Goal: Transaction & Acquisition: Purchase product/service

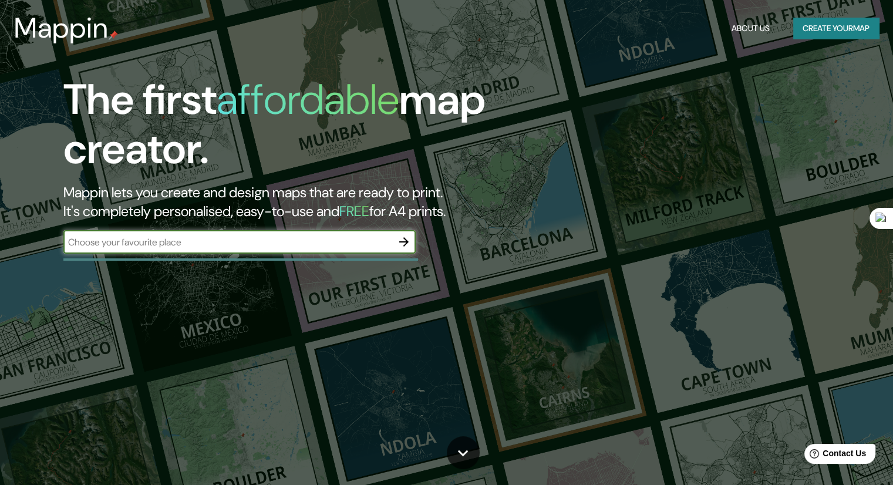
click at [251, 237] on input "text" at bounding box center [227, 242] width 329 height 14
type input "francia"
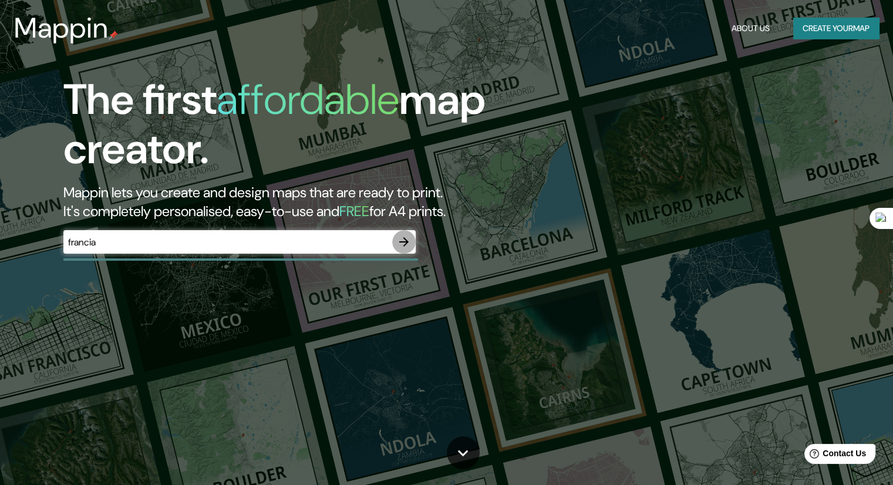
click at [395, 243] on button "button" at bounding box center [403, 241] width 23 height 23
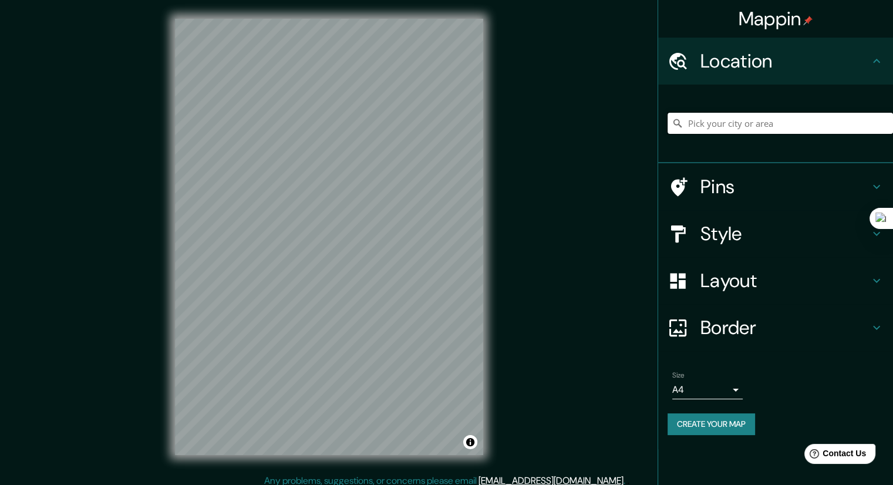
click at [748, 127] on input "Pick your city or area" at bounding box center [781, 123] width 226 height 21
type input "[GEOGRAPHIC_DATA], [GEOGRAPHIC_DATA]"
click at [733, 237] on h4 "Style" at bounding box center [785, 233] width 169 height 23
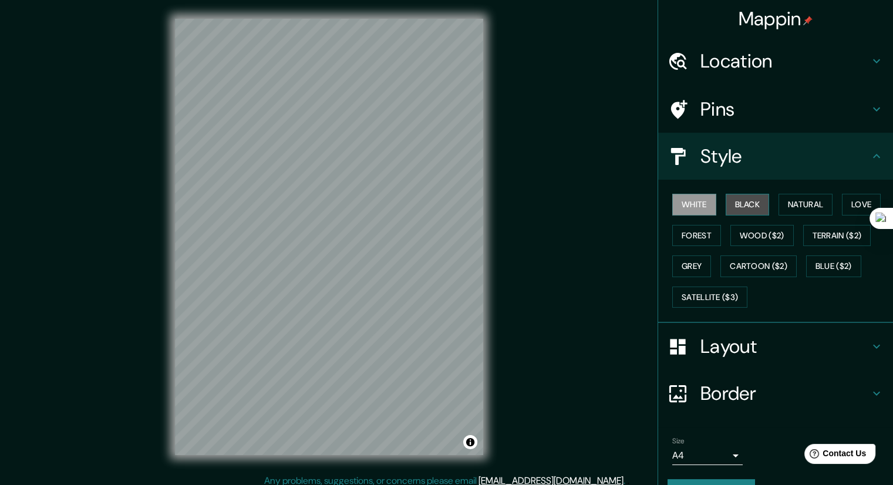
click at [726, 207] on button "Black" at bounding box center [748, 205] width 44 height 22
click at [794, 203] on button "Natural" at bounding box center [806, 205] width 54 height 22
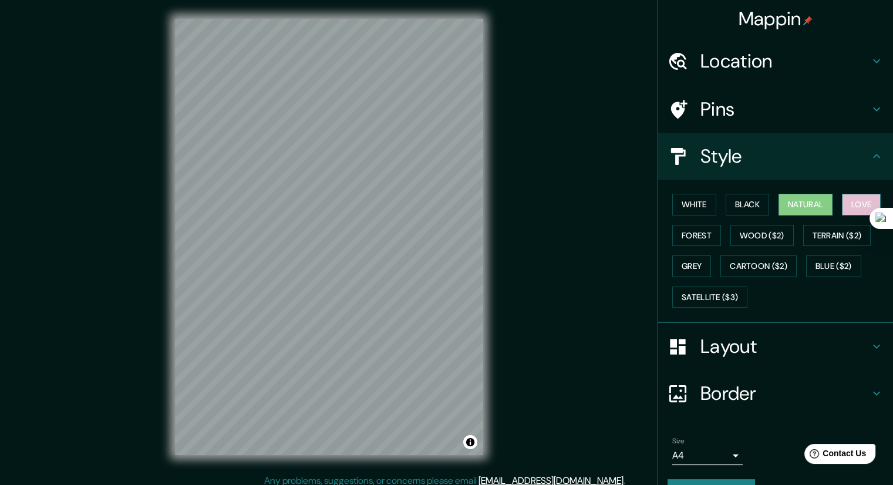
click at [848, 204] on button "Love" at bounding box center [861, 205] width 39 height 22
click at [701, 238] on button "Forest" at bounding box center [696, 236] width 49 height 22
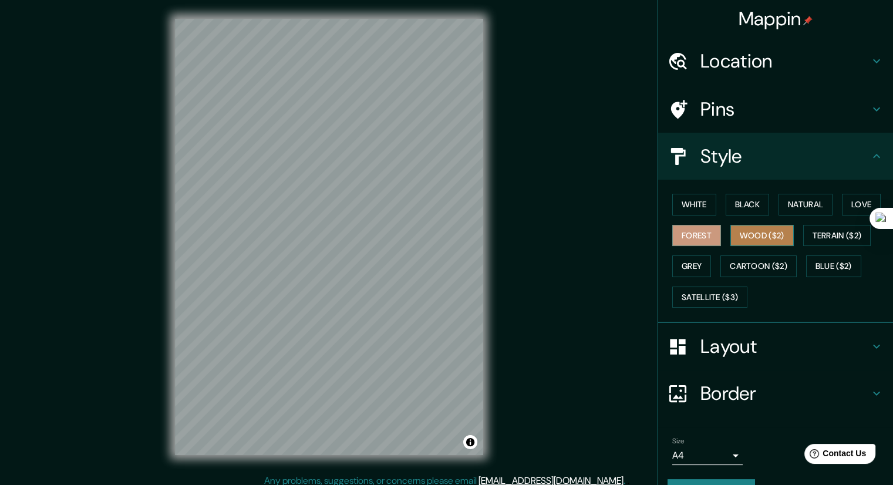
click at [769, 229] on button "Wood ($2)" at bounding box center [762, 236] width 63 height 22
click at [805, 232] on button "Terrain ($2)" at bounding box center [837, 236] width 68 height 22
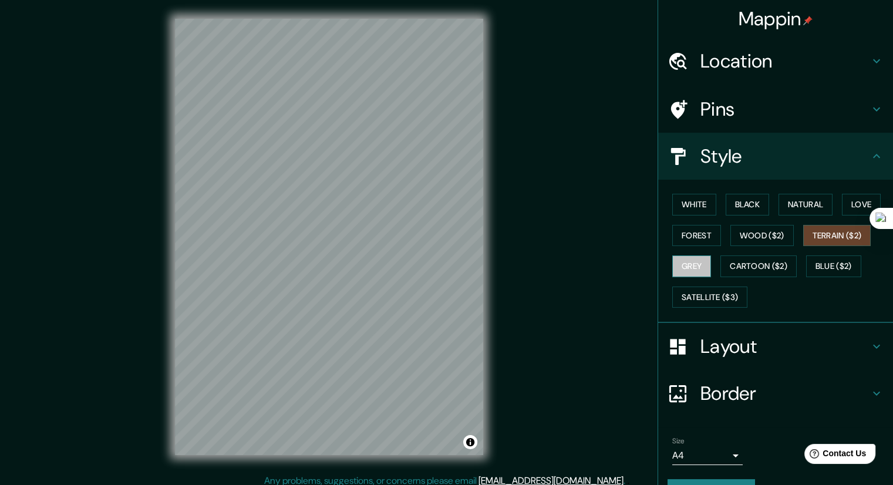
click at [679, 263] on button "Grey" at bounding box center [691, 266] width 39 height 22
click at [724, 261] on button "Cartoon ($2)" at bounding box center [759, 266] width 76 height 22
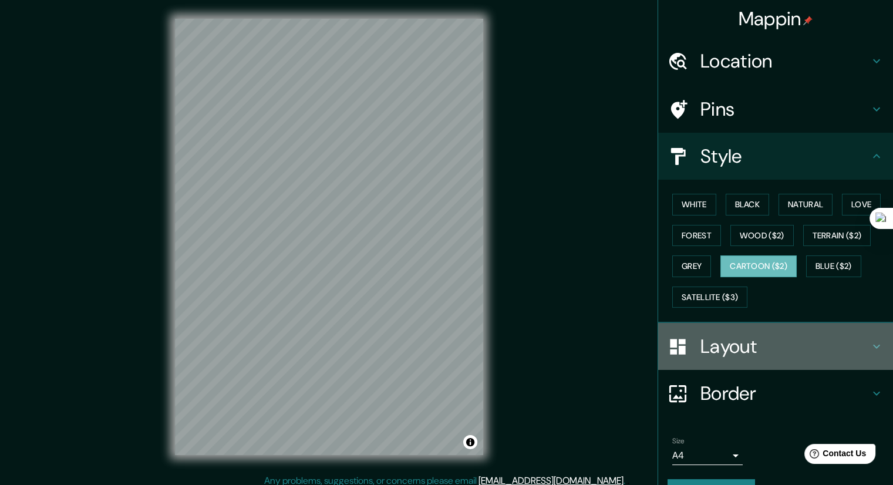
click at [763, 338] on h4 "Layout" at bounding box center [785, 346] width 169 height 23
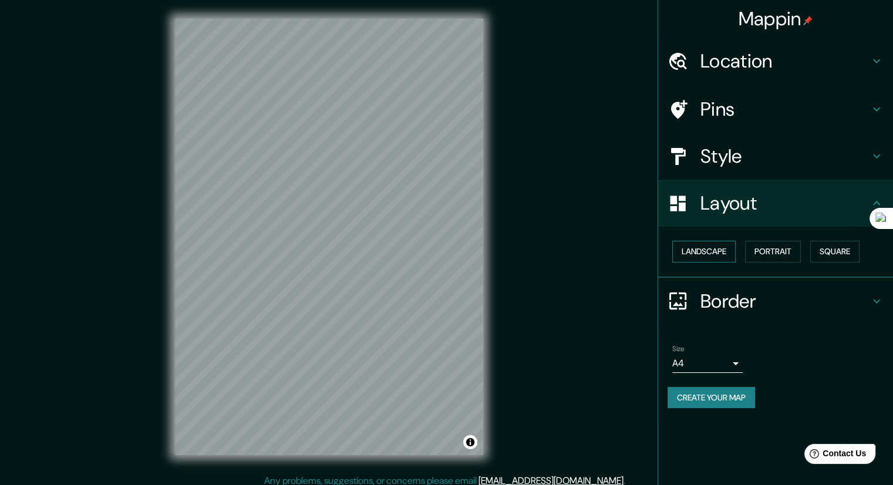
click at [708, 243] on button "Landscape" at bounding box center [703, 252] width 63 height 22
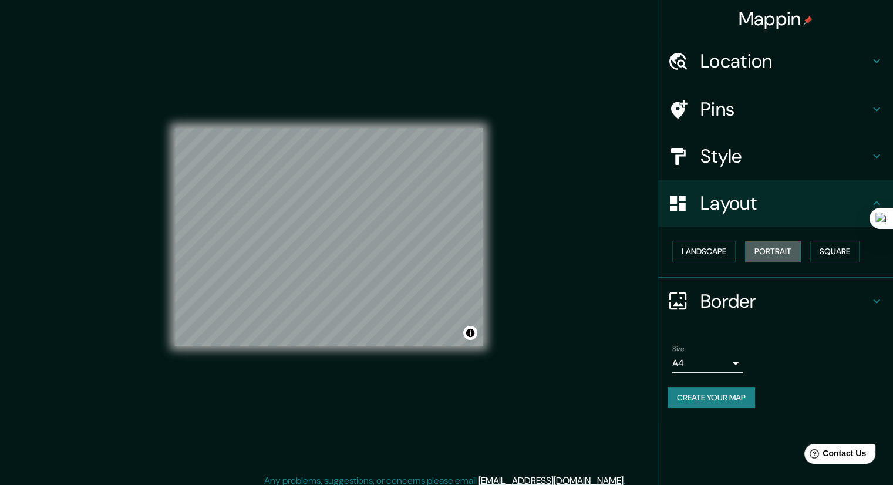
click at [775, 249] on button "Portrait" at bounding box center [773, 252] width 56 height 22
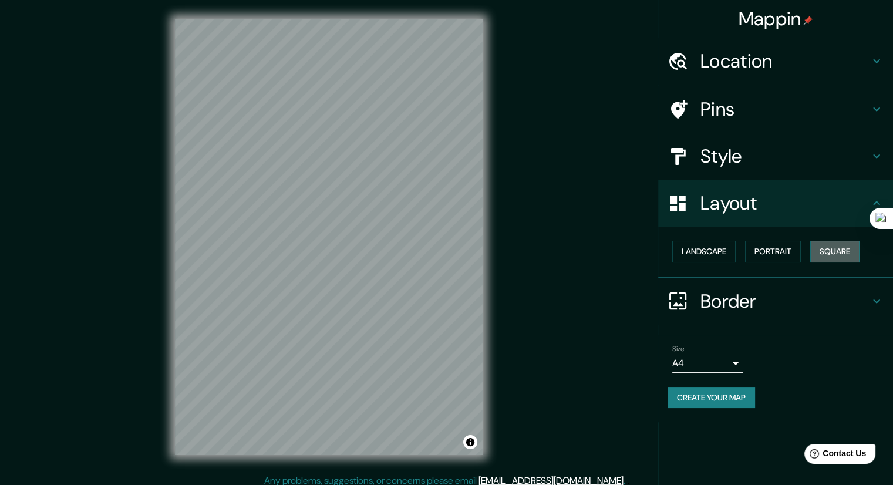
click at [817, 252] on button "Square" at bounding box center [834, 252] width 49 height 22
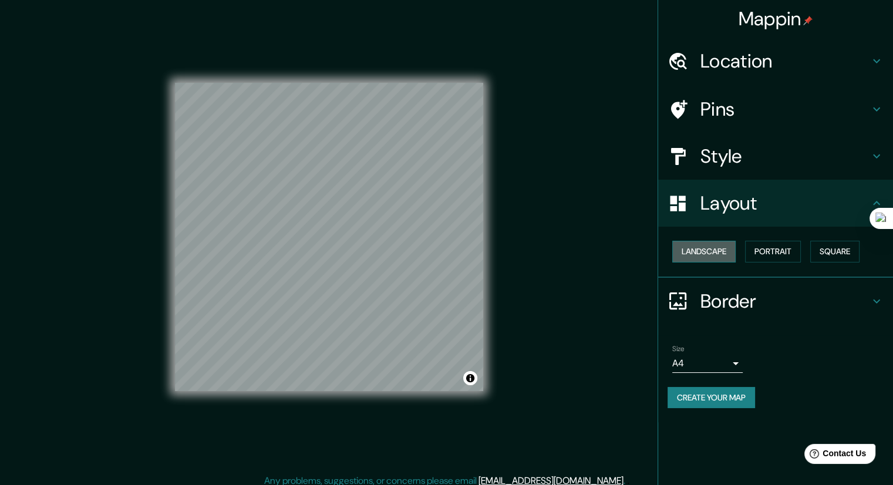
click at [721, 253] on button "Landscape" at bounding box center [703, 252] width 63 height 22
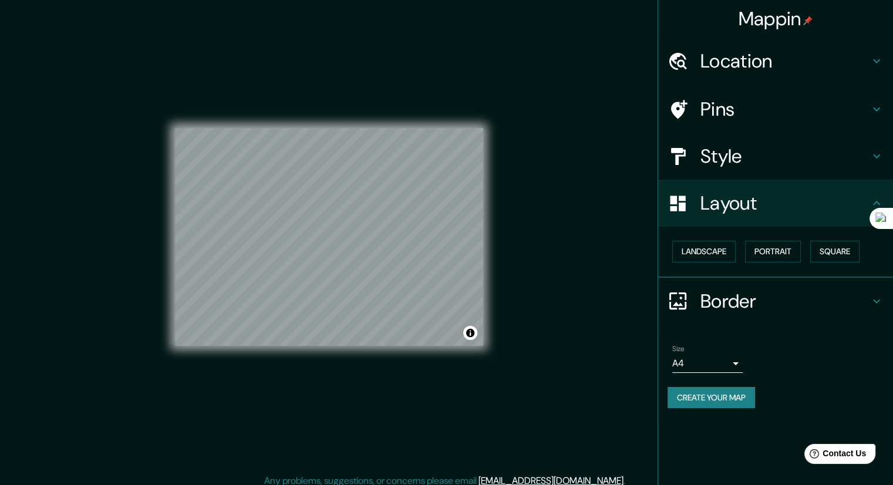
click at [827, 165] on h4 "Style" at bounding box center [785, 155] width 169 height 23
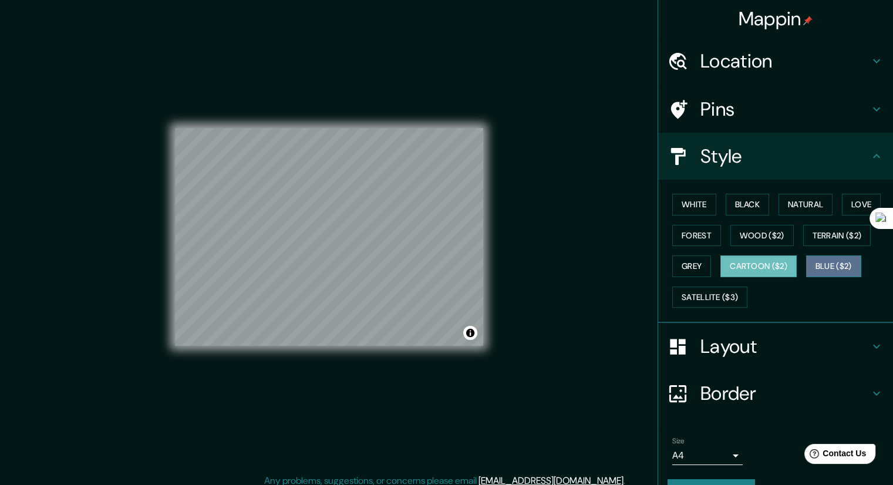
click at [832, 265] on button "Blue ($2)" at bounding box center [833, 266] width 55 height 22
click at [603, 238] on div "Mappin Location París, Francia París Francia Paris Texas, Estados Unidos Paris …" at bounding box center [446, 246] width 893 height 493
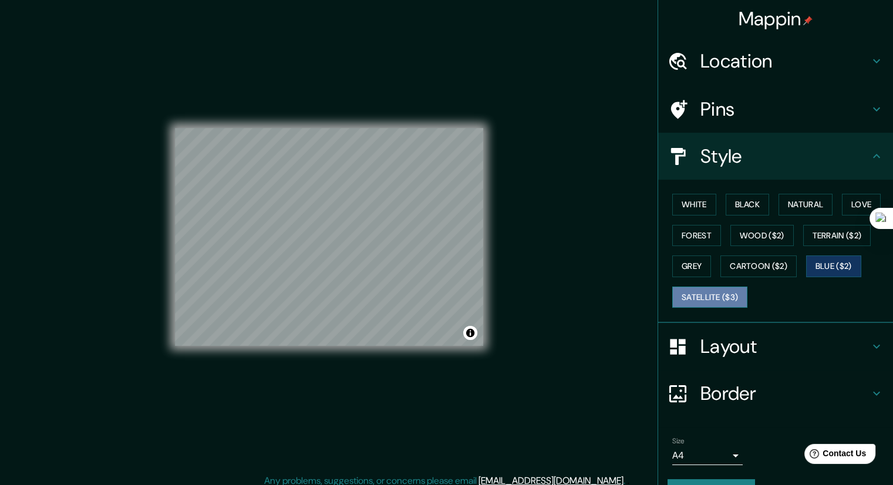
click at [709, 294] on button "Satellite ($3)" at bounding box center [709, 298] width 75 height 22
click at [837, 265] on button "Blue ($2)" at bounding box center [833, 266] width 55 height 22
click at [510, 322] on div "Mappin Location París, Francia París Francia Paris Texas, Estados Unidos Paris …" at bounding box center [446, 246] width 893 height 493
click at [700, 288] on button "Satellite ($3)" at bounding box center [709, 298] width 75 height 22
click at [699, 235] on button "Forest" at bounding box center [696, 236] width 49 height 22
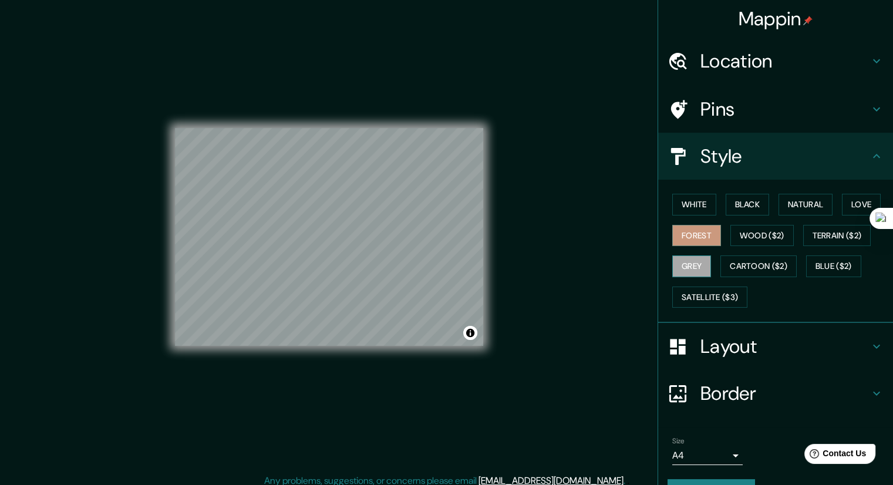
click at [687, 261] on button "Grey" at bounding box center [691, 266] width 39 height 22
click at [721, 292] on button "Satellite ($3)" at bounding box center [709, 298] width 75 height 22
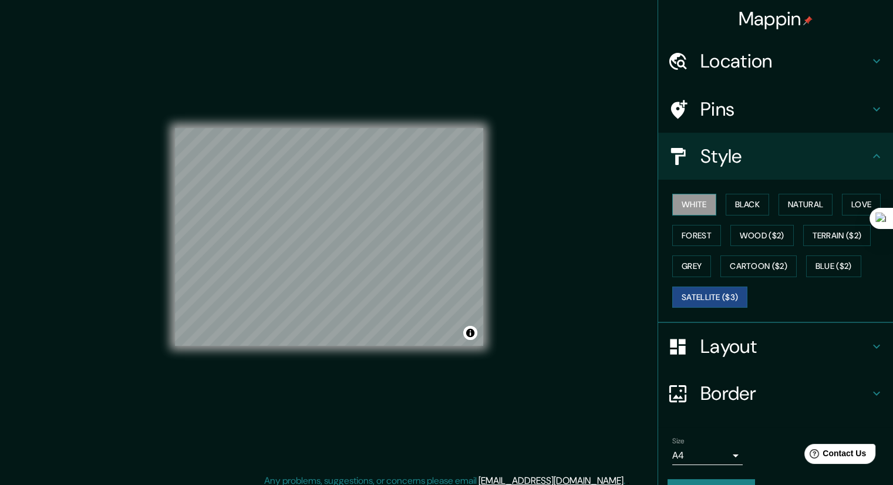
click at [686, 207] on button "White" at bounding box center [694, 205] width 44 height 22
click at [678, 237] on button "Forest" at bounding box center [696, 236] width 49 height 22
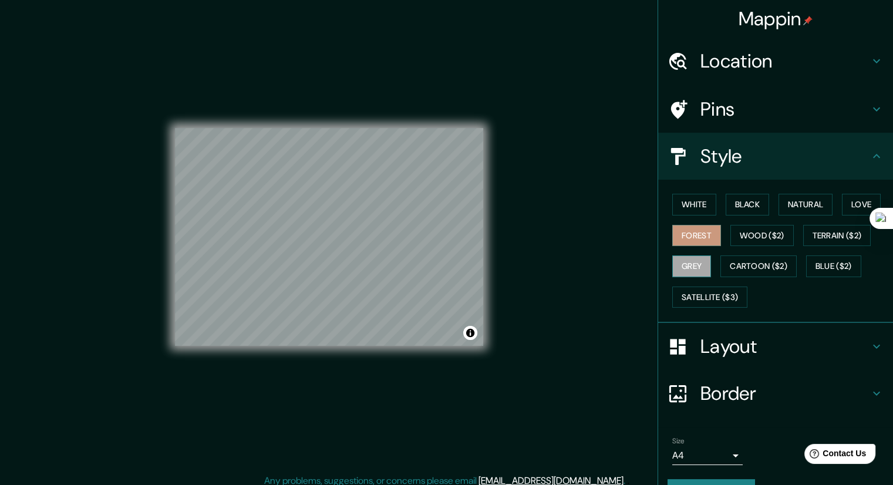
click at [700, 266] on button "Grey" at bounding box center [691, 266] width 39 height 22
click at [688, 230] on button "Forest" at bounding box center [696, 236] width 49 height 22
click at [681, 252] on div "White Black Natural Love Forest Wood ($2) Terrain ($2) Grey Cartoon ($2) Blue (…" at bounding box center [781, 250] width 226 height 123
click at [679, 265] on button "Grey" at bounding box center [691, 266] width 39 height 22
click at [565, 169] on div "Mappin Location París, Francia París Francia Paris Texas, Estados Unidos Paris …" at bounding box center [446, 246] width 893 height 493
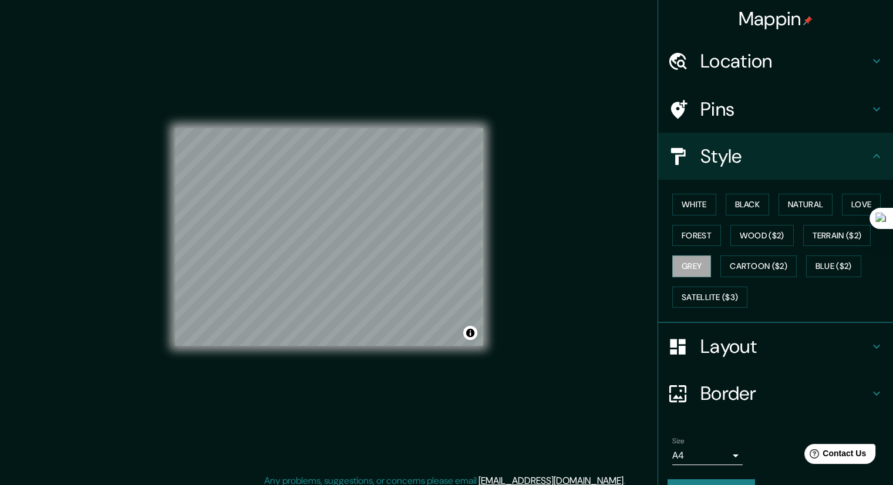
click at [561, 277] on div "Mappin Location París, Francia París Francia Paris Texas, Estados Unidos Paris …" at bounding box center [446, 246] width 893 height 493
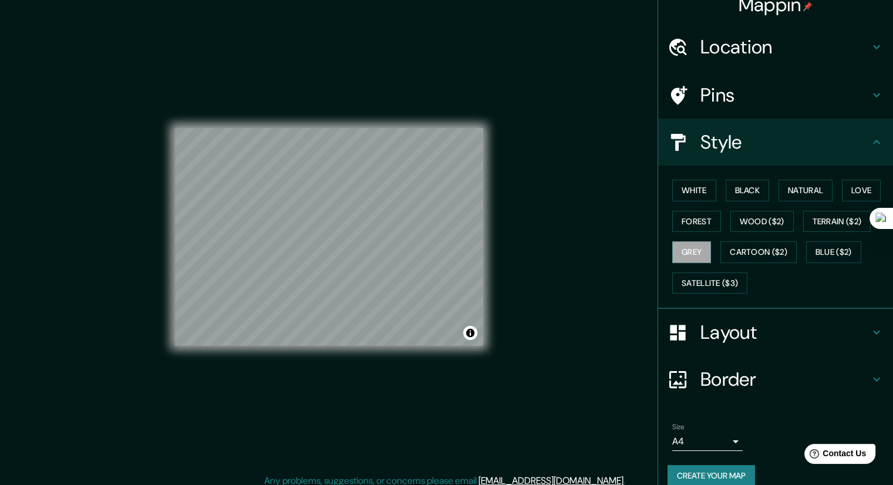
scroll to position [28, 0]
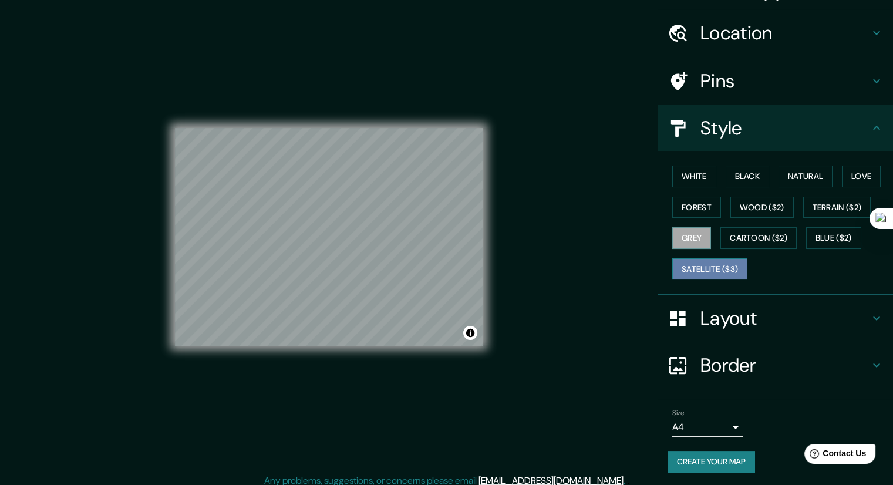
click at [722, 266] on button "Satellite ($3)" at bounding box center [709, 269] width 75 height 22
click at [708, 462] on button "Create your map" at bounding box center [712, 462] width 88 height 22
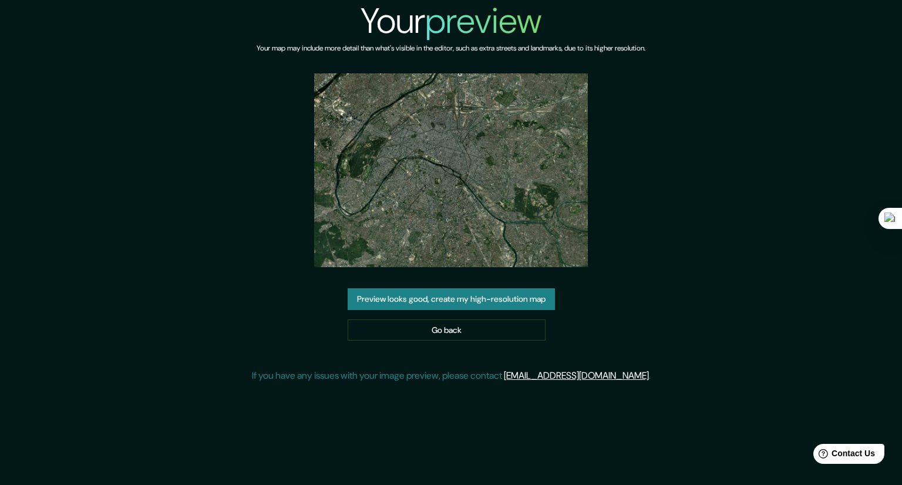
click at [408, 304] on button "Preview looks good, create my high-resolution map" at bounding box center [451, 299] width 207 height 22
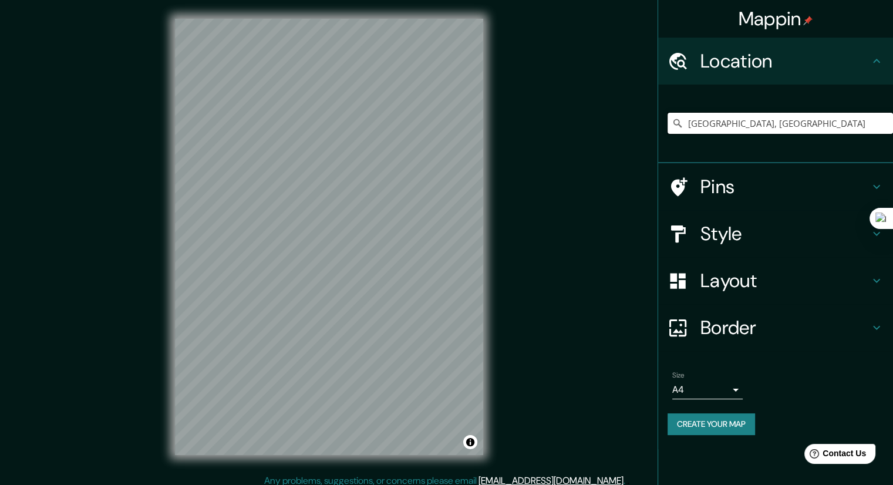
click at [773, 130] on input "[GEOGRAPHIC_DATA], [GEOGRAPHIC_DATA]" at bounding box center [781, 123] width 226 height 21
click at [772, 130] on input "[GEOGRAPHIC_DATA], [GEOGRAPHIC_DATA]" at bounding box center [781, 123] width 226 height 21
click at [765, 134] on div "[GEOGRAPHIC_DATA], [GEOGRAPHIC_DATA]" at bounding box center [781, 123] width 226 height 59
click at [735, 125] on input "[GEOGRAPHIC_DATA], [GEOGRAPHIC_DATA]" at bounding box center [781, 123] width 226 height 21
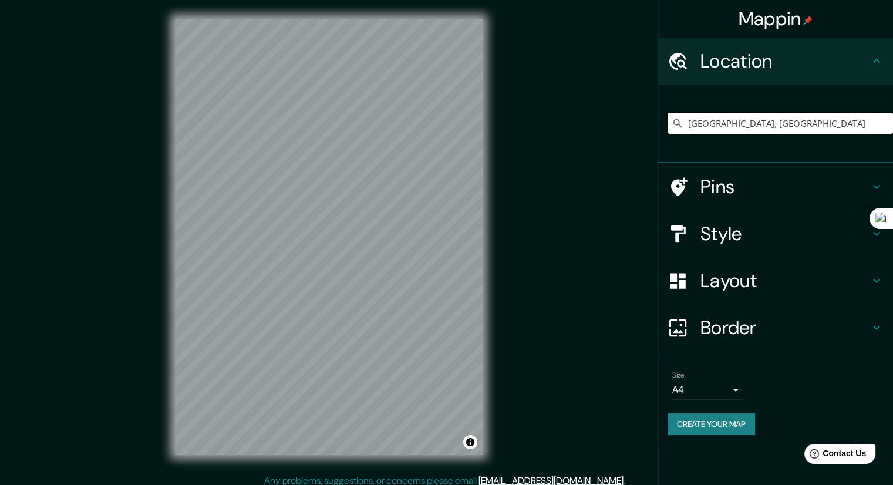
click at [748, 122] on input "[GEOGRAPHIC_DATA], [GEOGRAPHIC_DATA]" at bounding box center [781, 123] width 226 height 21
click at [713, 388] on body "Mappin Location [GEOGRAPHIC_DATA], [GEOGRAPHIC_DATA] Pins Style Layout Border C…" at bounding box center [446, 242] width 893 height 485
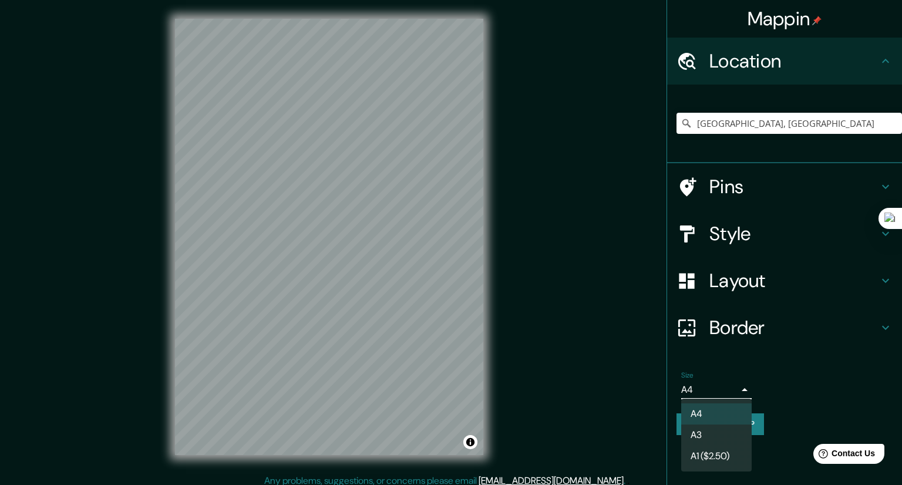
click at [702, 433] on li "A3" at bounding box center [716, 435] width 70 height 21
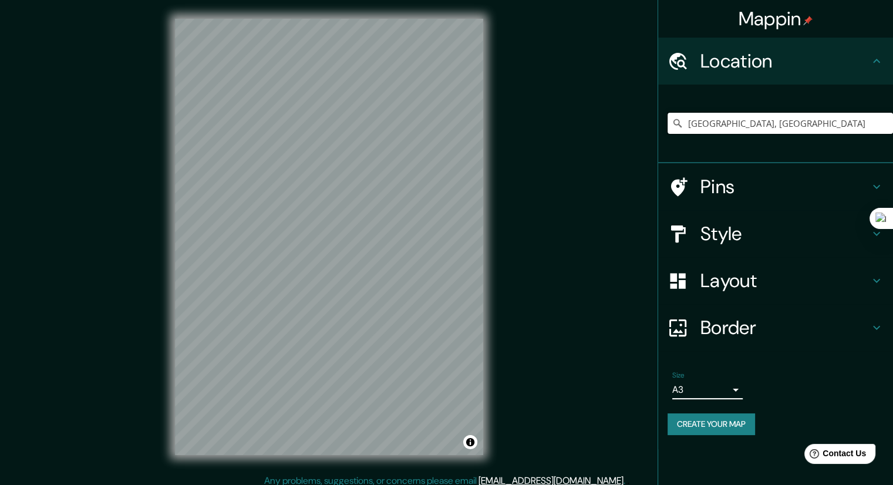
click at [757, 115] on input "[GEOGRAPHIC_DATA], [GEOGRAPHIC_DATA]" at bounding box center [781, 123] width 226 height 21
click at [753, 123] on input "[GEOGRAPHIC_DATA], [GEOGRAPHIC_DATA]" at bounding box center [781, 123] width 226 height 21
click at [728, 120] on input "[GEOGRAPHIC_DATA], [GEOGRAPHIC_DATA]" at bounding box center [781, 123] width 226 height 21
drag, startPoint x: 744, startPoint y: 122, endPoint x: 685, endPoint y: 130, distance: 59.8
click at [685, 127] on input "[GEOGRAPHIC_DATA], [GEOGRAPHIC_DATA]" at bounding box center [781, 123] width 226 height 21
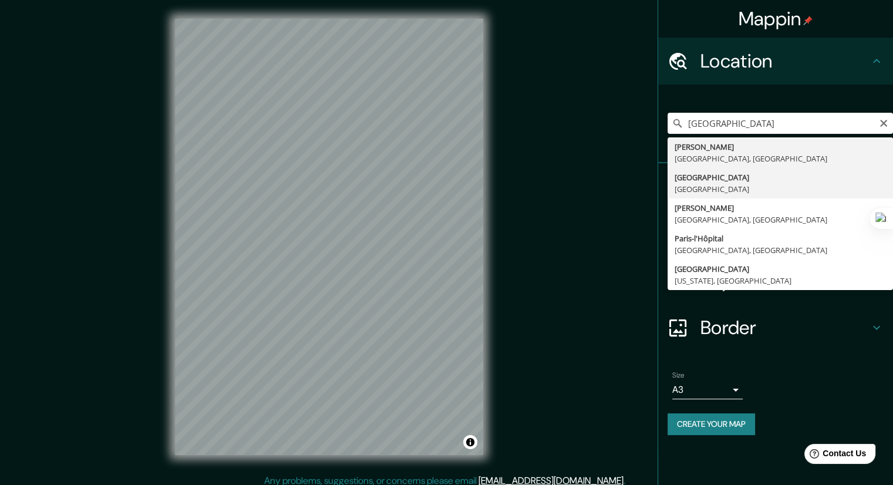
type input "[GEOGRAPHIC_DATA], [GEOGRAPHIC_DATA]"
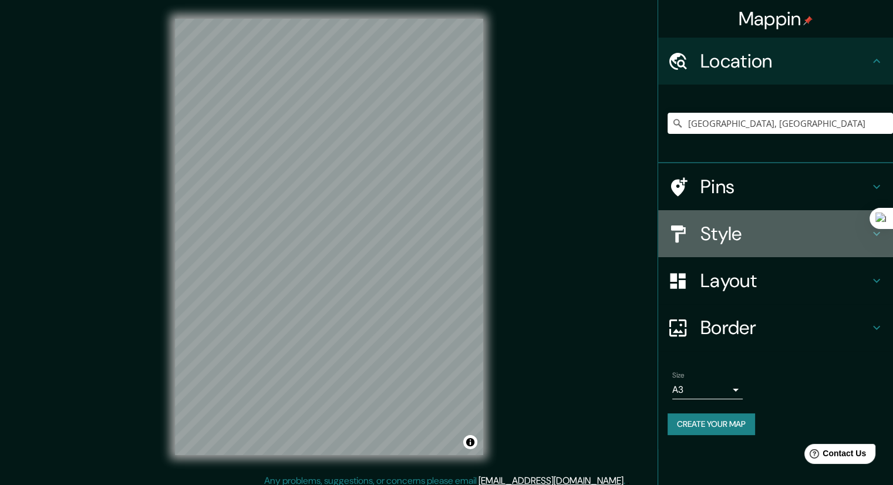
click at [759, 236] on h4 "Style" at bounding box center [785, 233] width 169 height 23
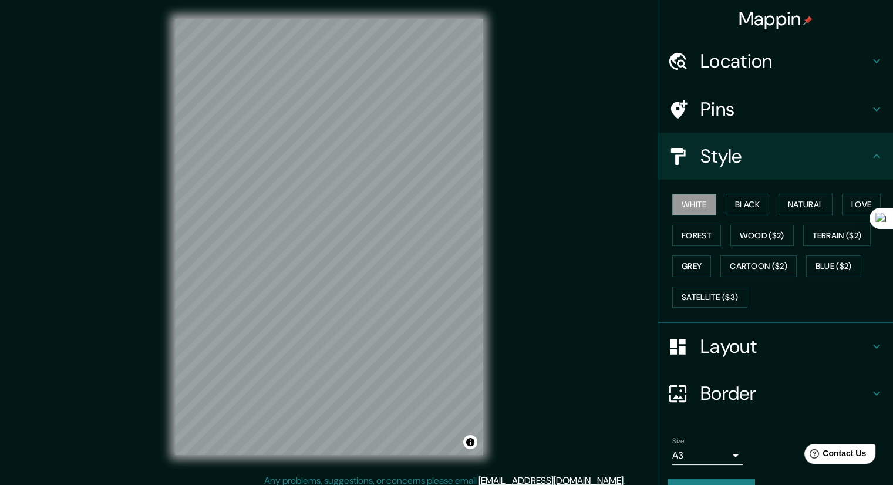
click at [721, 359] on div "Layout" at bounding box center [775, 346] width 235 height 47
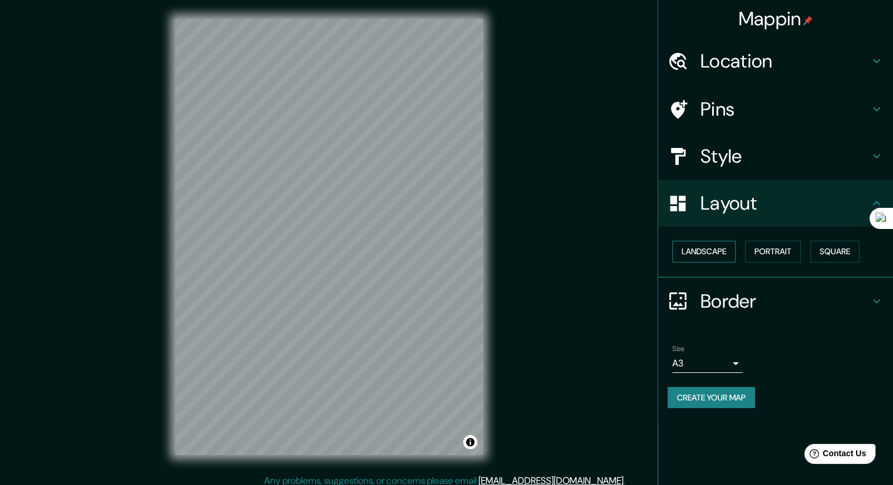
click at [700, 245] on button "Landscape" at bounding box center [703, 252] width 63 height 22
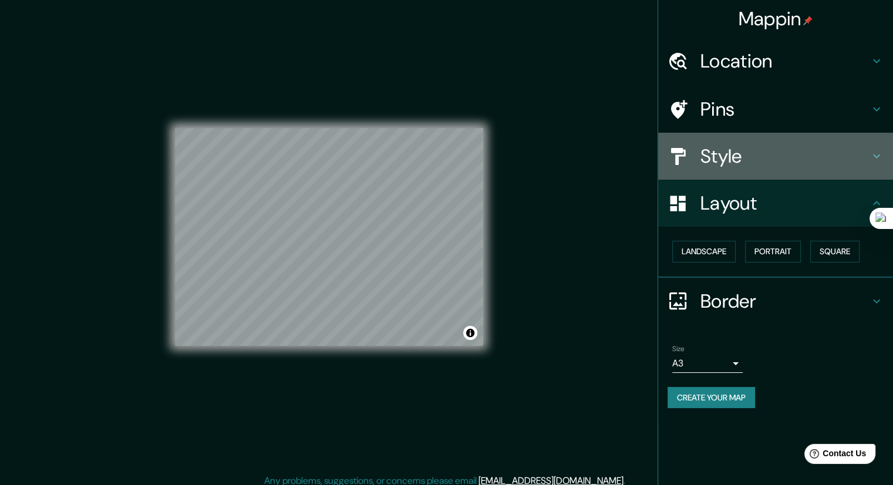
click at [782, 160] on h4 "Style" at bounding box center [785, 155] width 169 height 23
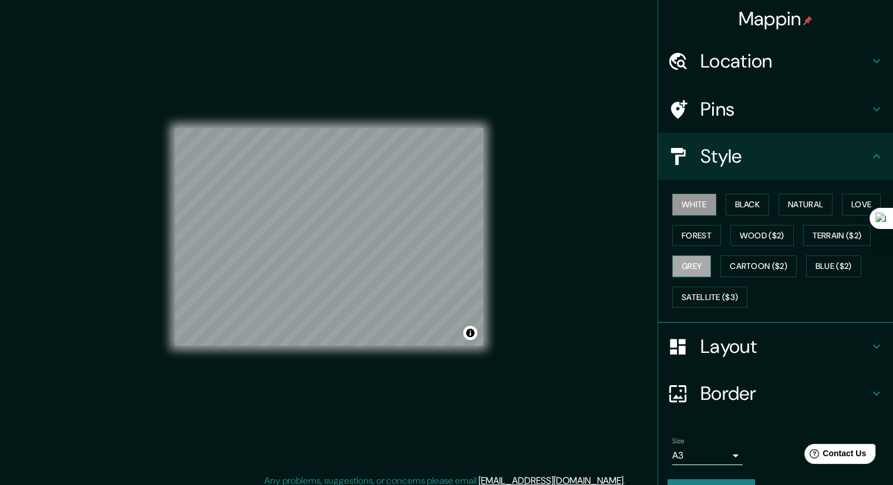
click at [698, 260] on button "Grey" at bounding box center [691, 266] width 39 height 22
click at [735, 208] on button "Black" at bounding box center [748, 205] width 44 height 22
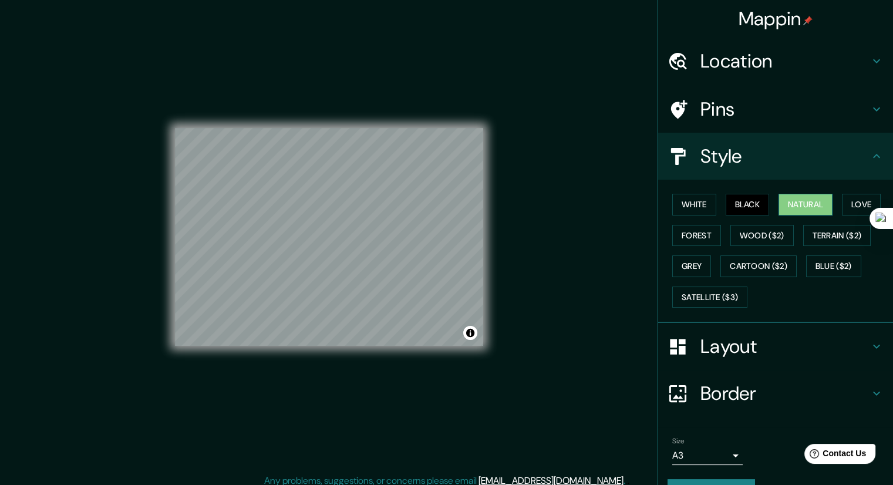
click at [807, 208] on button "Natural" at bounding box center [806, 205] width 54 height 22
click at [766, 206] on div "White Black Natural Love Forest Wood ($2) Terrain ($2) Grey Cartoon ($2) Blue (…" at bounding box center [781, 250] width 226 height 123
click at [748, 210] on button "Black" at bounding box center [748, 205] width 44 height 22
click at [586, 285] on div "Mappin Location [GEOGRAPHIC_DATA], [GEOGRAPHIC_DATA] Pins Style White Black Nat…" at bounding box center [446, 246] width 893 height 493
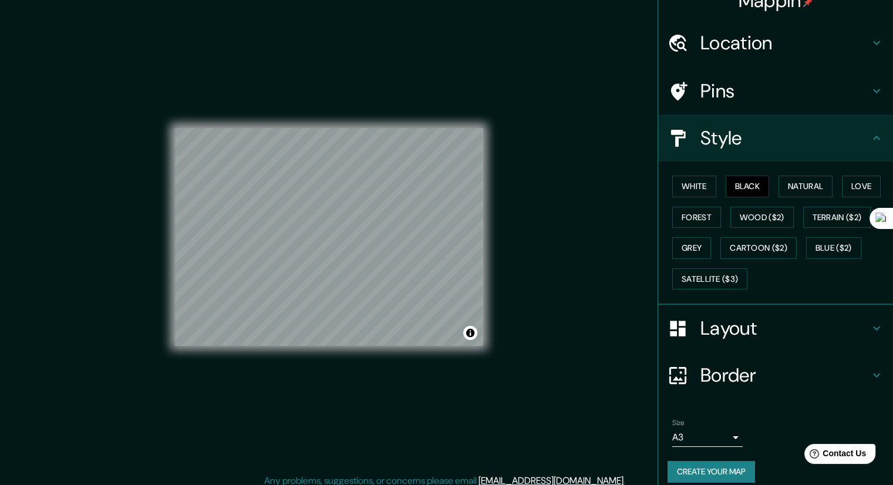
scroll to position [28, 0]
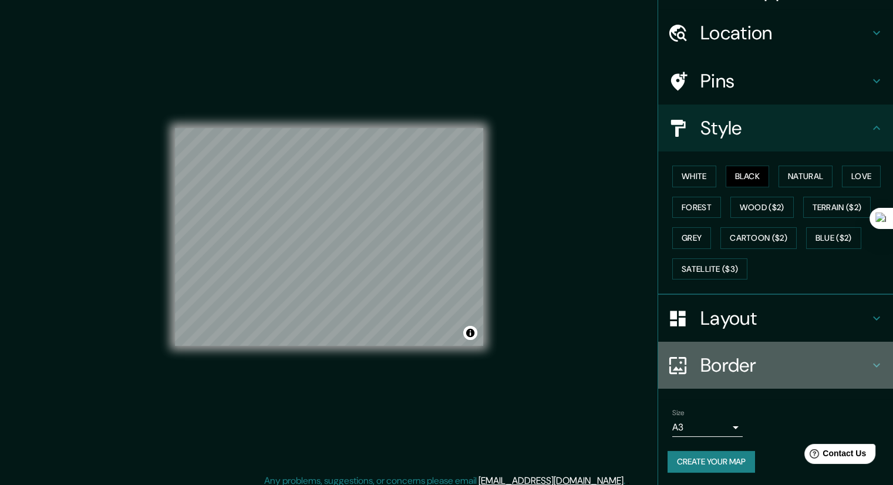
click at [718, 371] on h4 "Border" at bounding box center [785, 365] width 169 height 23
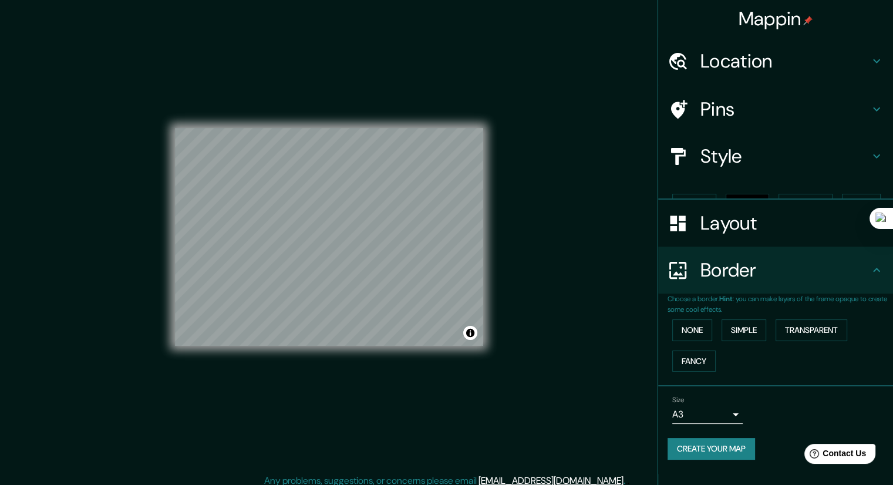
scroll to position [0, 0]
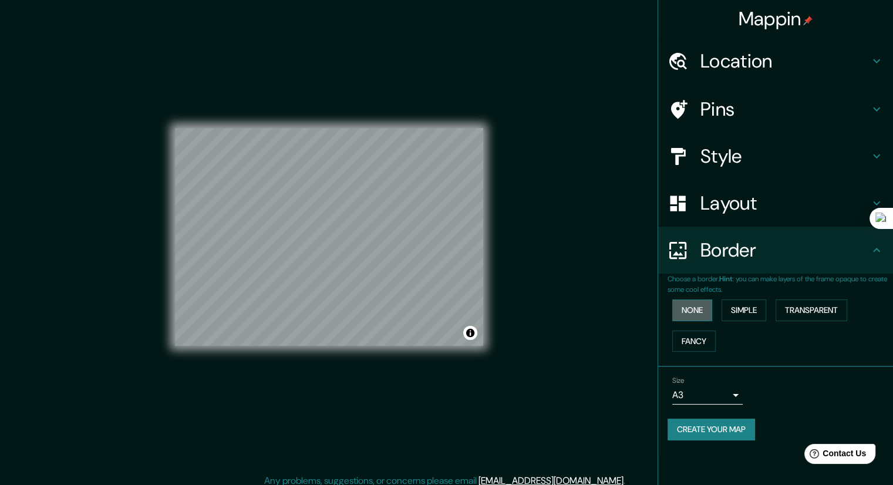
click at [703, 309] on button "None" at bounding box center [692, 310] width 40 height 22
click at [744, 311] on button "Simple" at bounding box center [744, 310] width 45 height 22
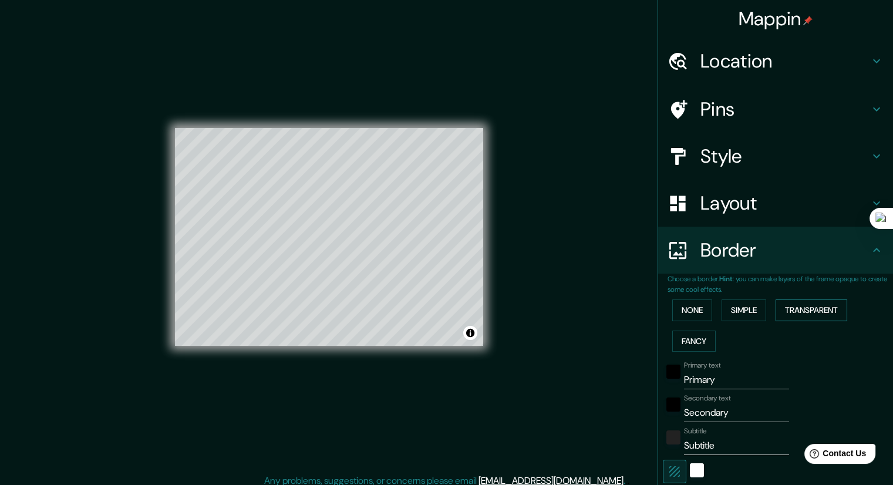
click at [810, 312] on button "Transparent" at bounding box center [812, 310] width 72 height 22
click at [689, 341] on button "Fancy" at bounding box center [693, 342] width 43 height 22
click at [691, 310] on button "None" at bounding box center [692, 310] width 40 height 22
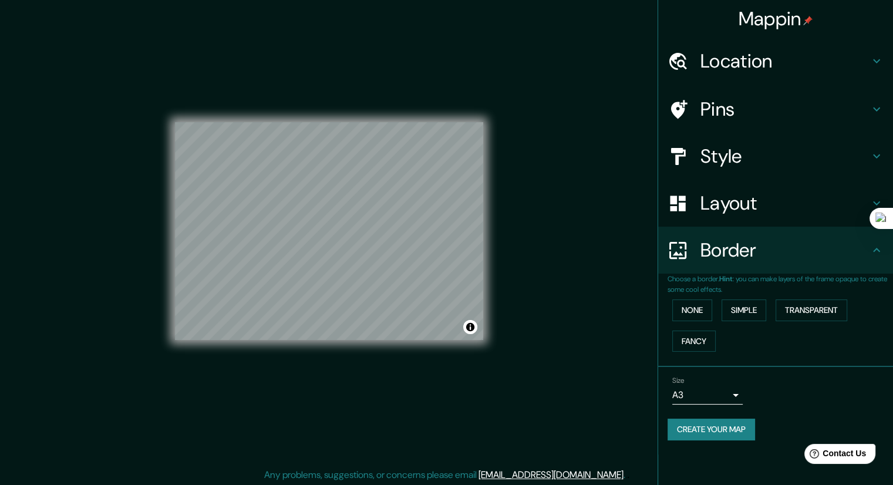
scroll to position [8, 0]
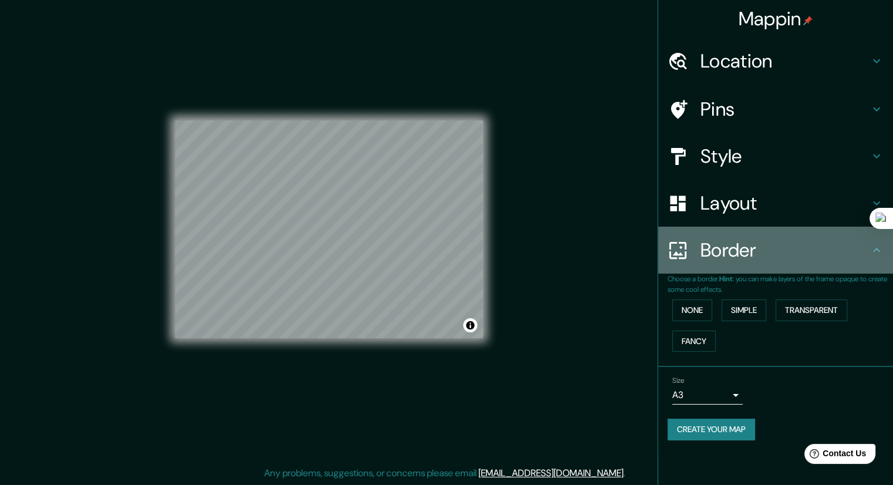
click at [736, 258] on h4 "Border" at bounding box center [785, 249] width 169 height 23
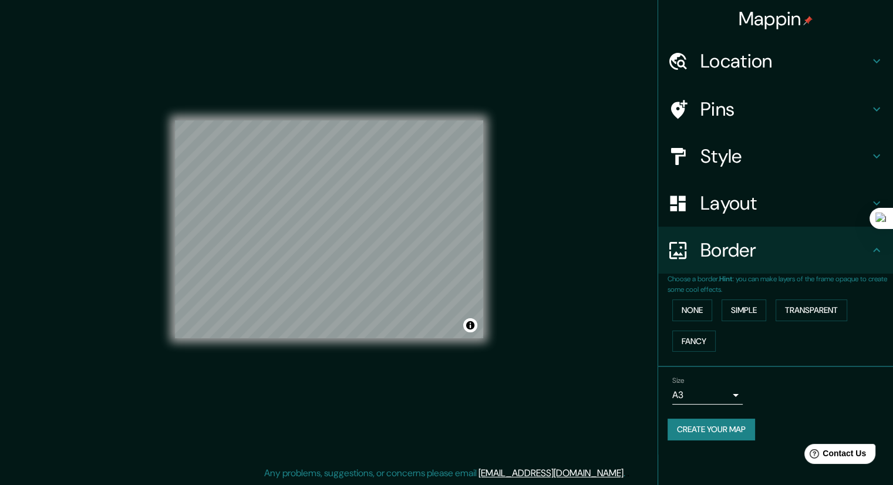
click at [738, 430] on button "Create your map" at bounding box center [712, 430] width 88 height 22
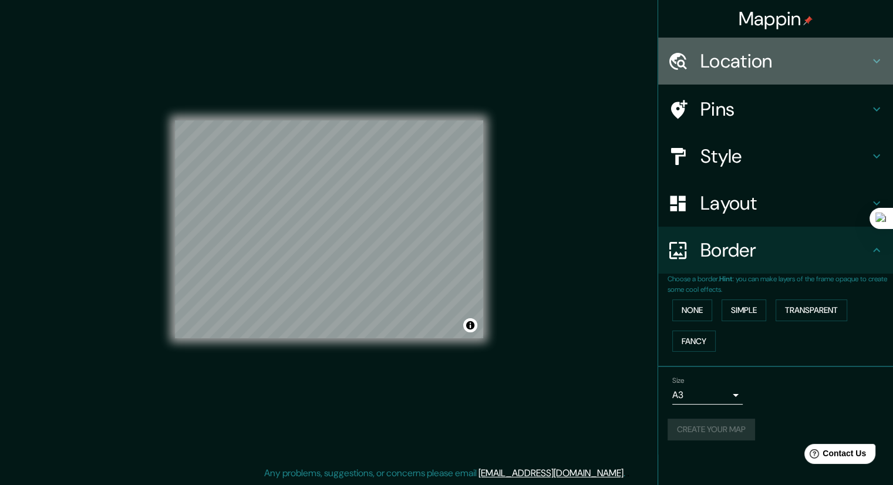
click at [758, 56] on h4 "Location" at bounding box center [785, 60] width 169 height 23
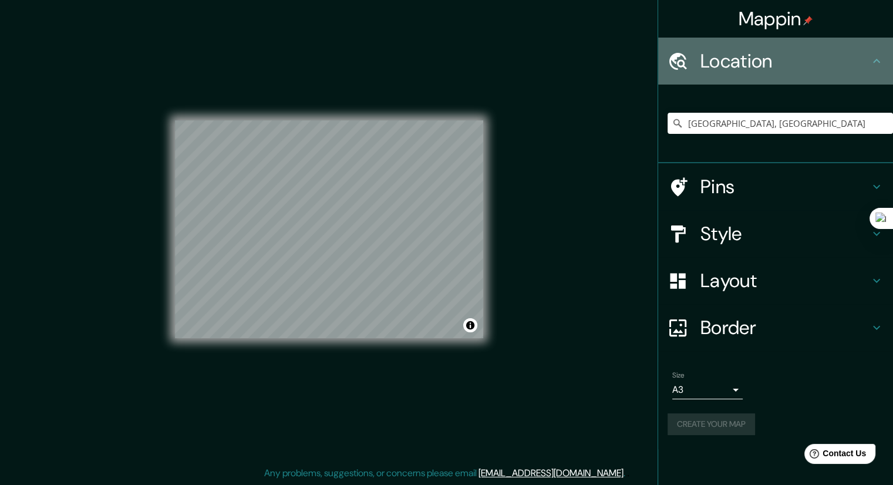
click at [758, 66] on h4 "Location" at bounding box center [785, 60] width 169 height 23
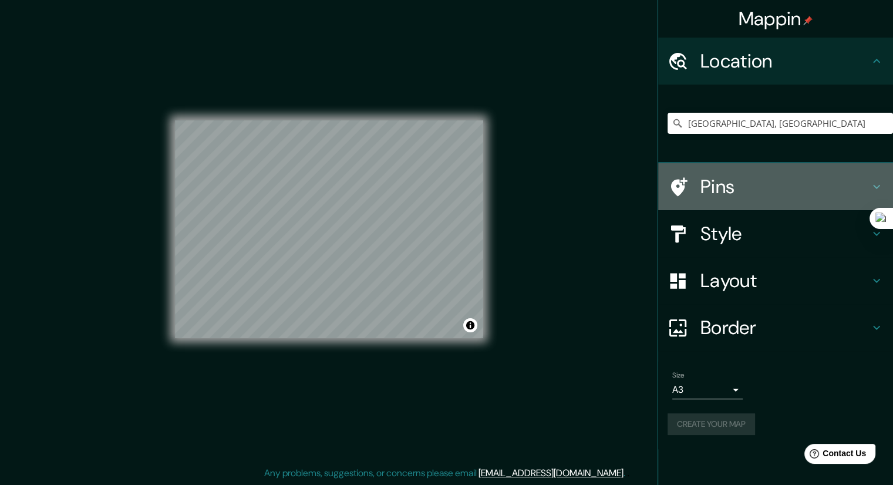
click at [744, 186] on h4 "Pins" at bounding box center [785, 186] width 169 height 23
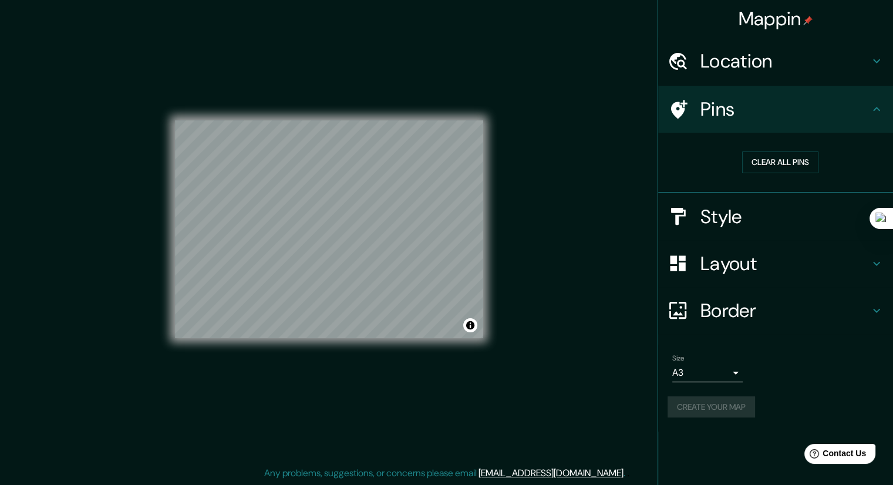
click at [769, 111] on h4 "Pins" at bounding box center [785, 108] width 169 height 23
click at [723, 407] on div "Create your map" at bounding box center [776, 407] width 216 height 22
click at [730, 227] on h4 "Style" at bounding box center [785, 216] width 169 height 23
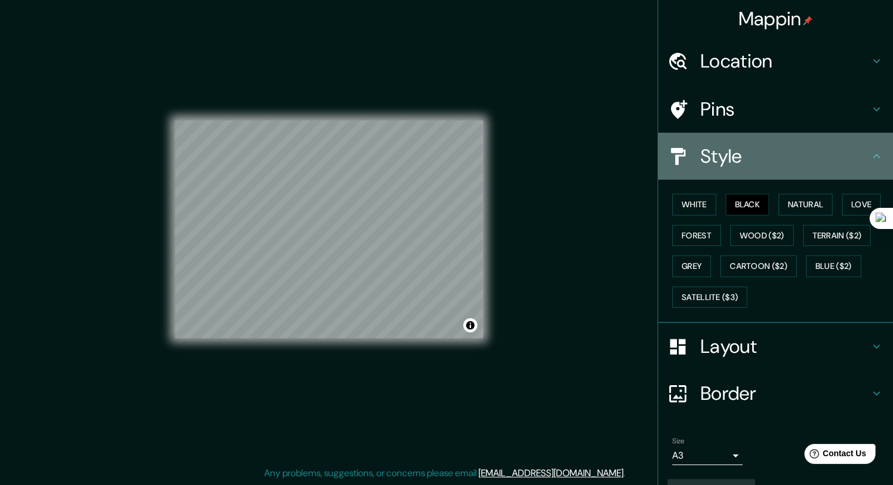
click at [764, 166] on h4 "Style" at bounding box center [785, 155] width 169 height 23
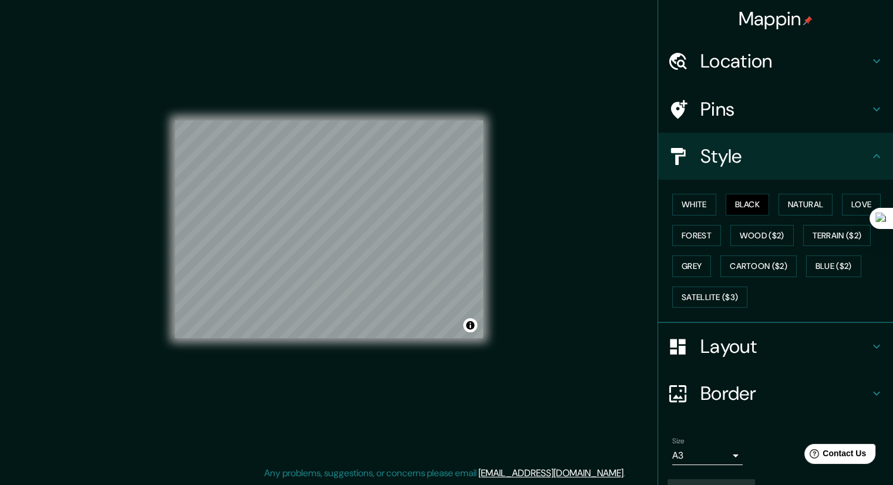
click at [761, 158] on h4 "Style" at bounding box center [785, 155] width 169 height 23
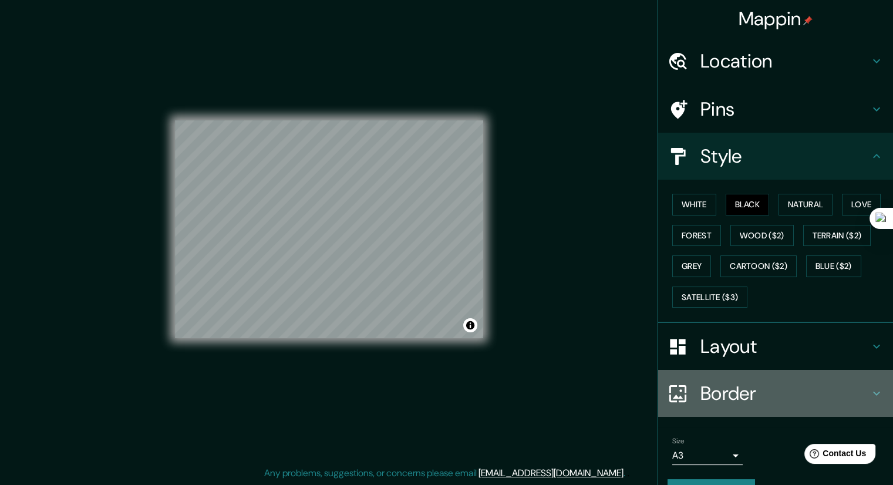
click at [728, 405] on div "Border" at bounding box center [775, 393] width 235 height 47
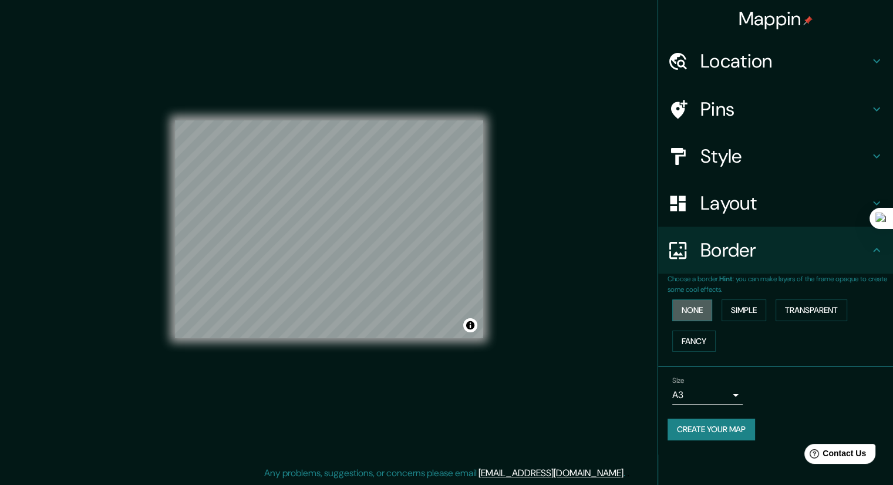
click at [707, 307] on button "None" at bounding box center [692, 310] width 40 height 22
click at [721, 427] on button "Create your map" at bounding box center [712, 430] width 88 height 22
click at [732, 430] on div "Create your map" at bounding box center [776, 430] width 216 height 22
click at [748, 313] on button "Simple" at bounding box center [744, 310] width 45 height 22
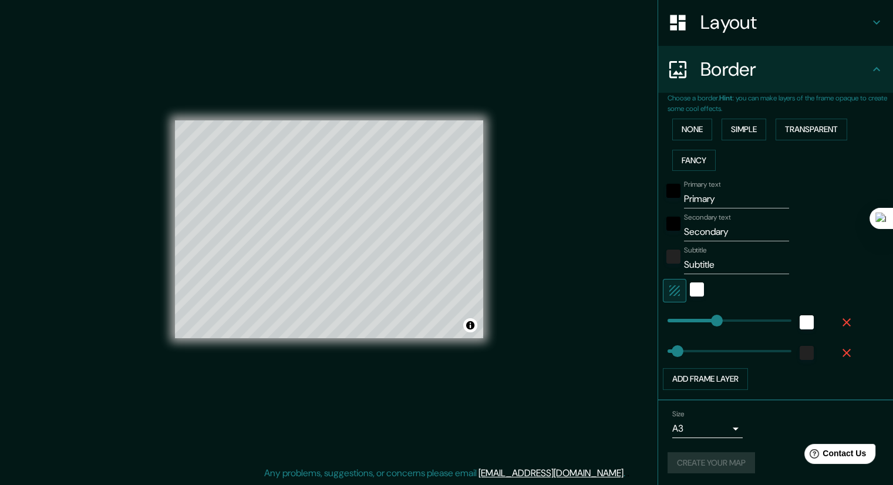
scroll to position [181, 0]
click at [684, 130] on button "None" at bounding box center [692, 129] width 40 height 22
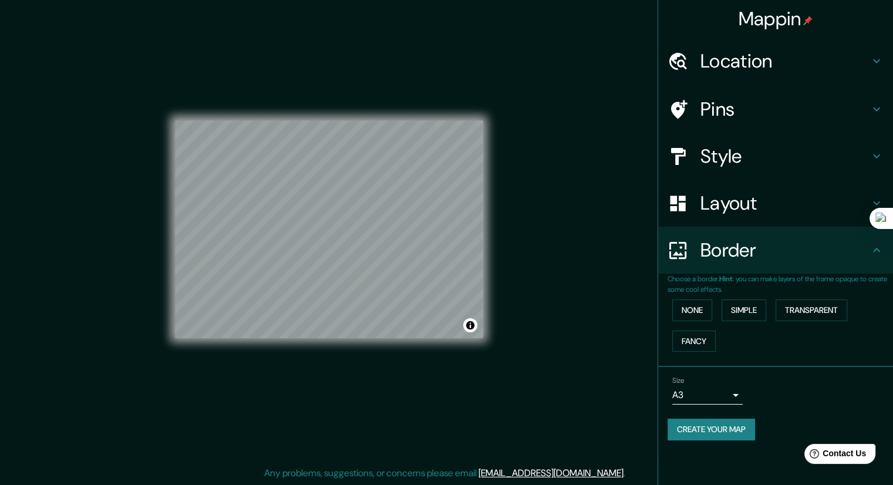
scroll to position [0, 0]
click at [756, 405] on div "Size A3 single" at bounding box center [776, 391] width 216 height 38
click at [770, 193] on h4 "Layout" at bounding box center [785, 202] width 169 height 23
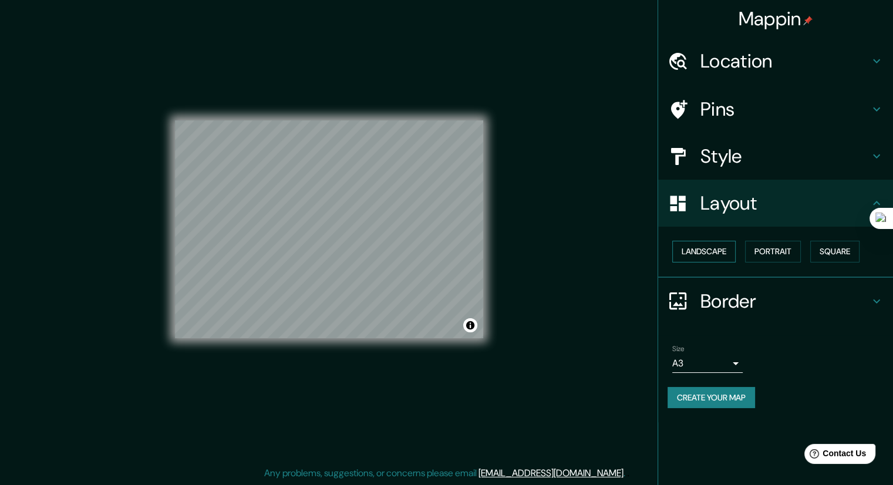
click at [721, 257] on button "Landscape" at bounding box center [703, 252] width 63 height 22
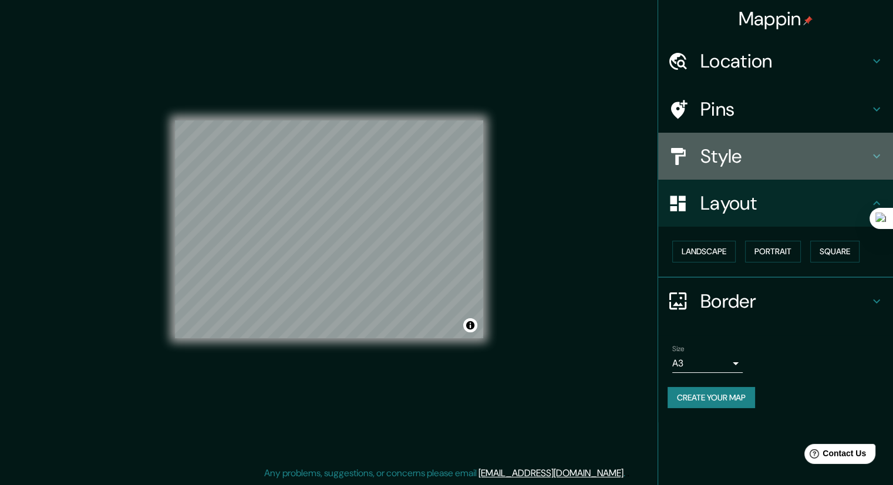
click at [768, 153] on h4 "Style" at bounding box center [785, 155] width 169 height 23
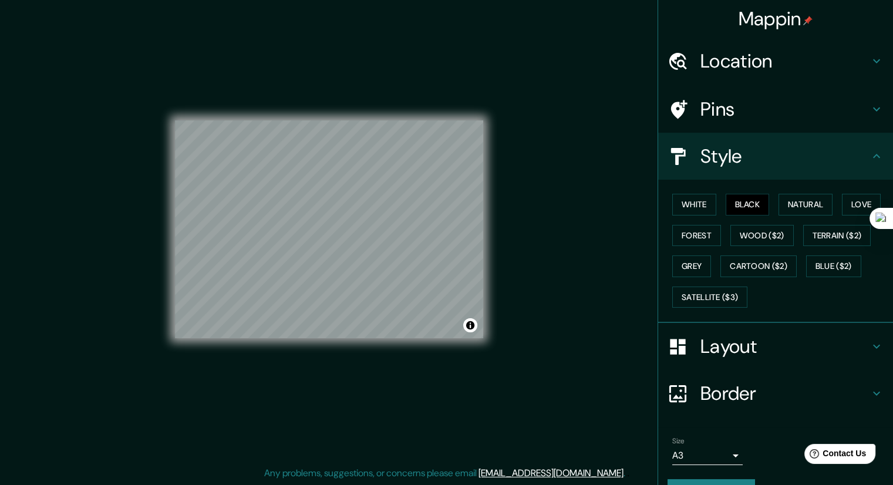
click at [759, 117] on h4 "Pins" at bounding box center [785, 108] width 169 height 23
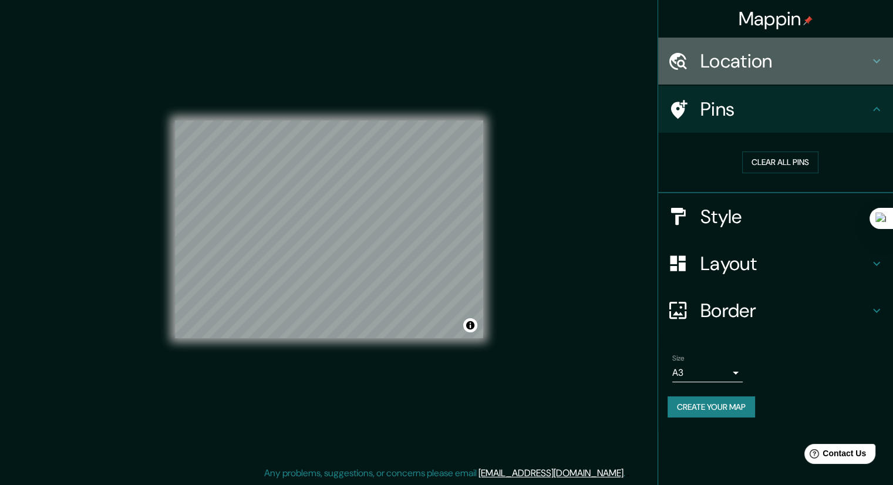
click at [772, 80] on div "Location" at bounding box center [775, 61] width 235 height 47
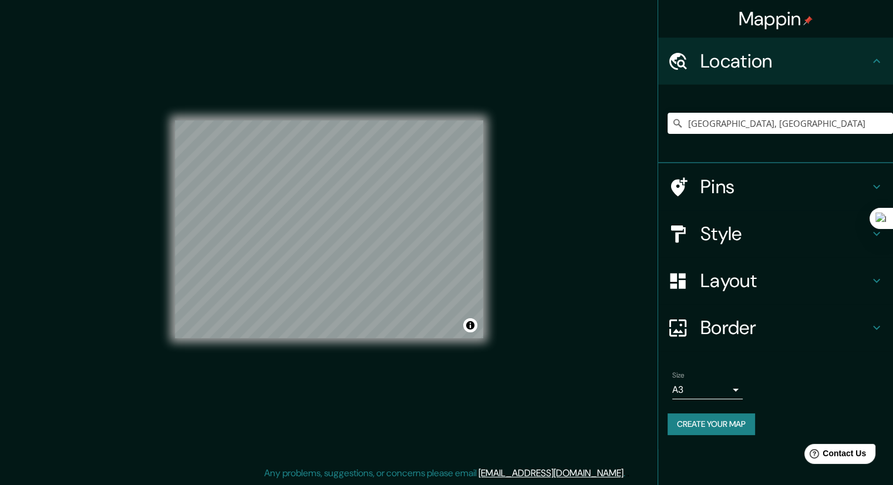
click at [776, 80] on div "Location" at bounding box center [775, 61] width 235 height 47
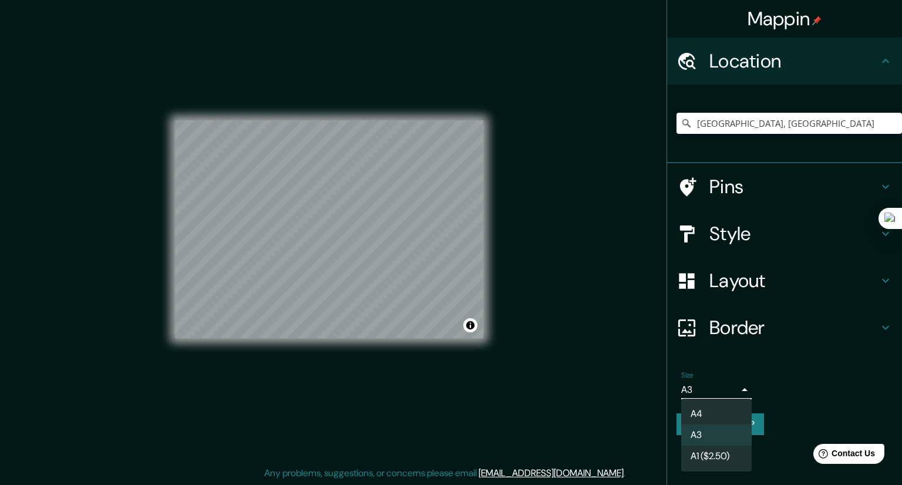
click at [733, 387] on body "Mappin Location [GEOGRAPHIC_DATA], [GEOGRAPHIC_DATA] Pins Style Layout Border C…" at bounding box center [451, 234] width 902 height 485
click at [709, 407] on li "A4" at bounding box center [716, 413] width 70 height 21
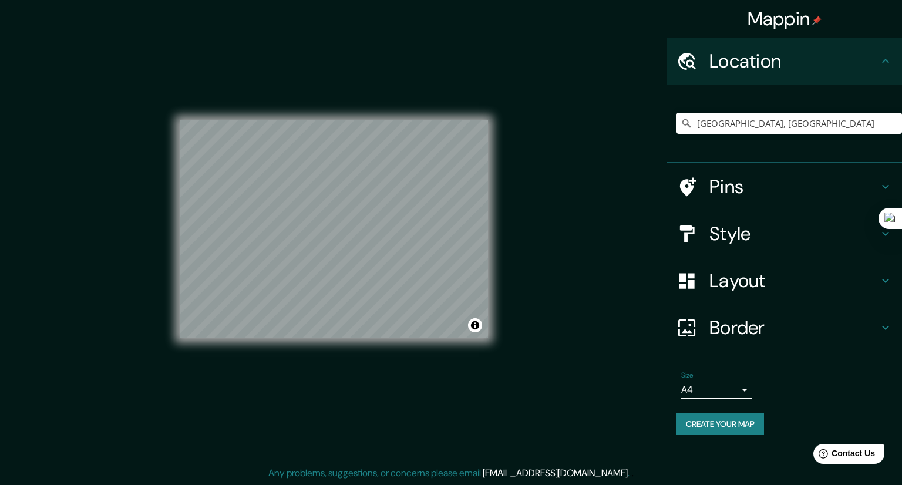
click at [720, 391] on body "Mappin Location [GEOGRAPHIC_DATA], [GEOGRAPHIC_DATA] Pins Style Layout Border C…" at bounding box center [451, 234] width 902 height 485
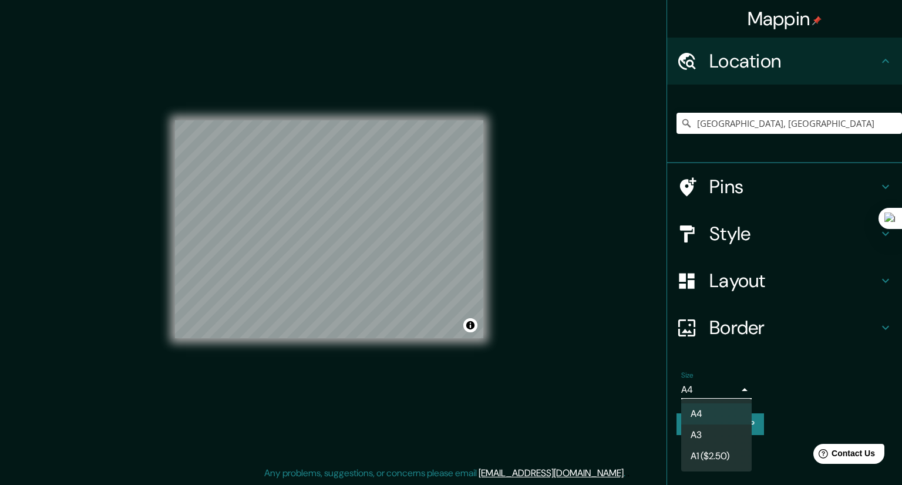
click at [717, 430] on li "A3" at bounding box center [716, 435] width 70 height 21
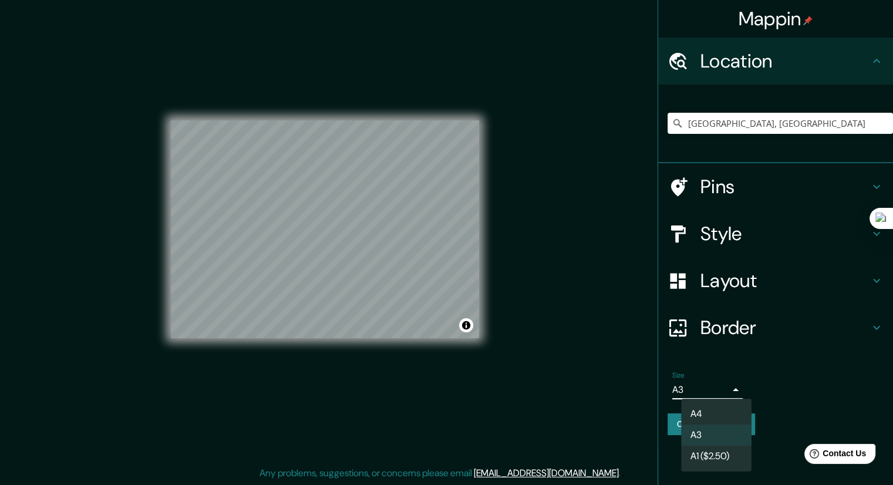
click at [733, 380] on body "Mappin Location [GEOGRAPHIC_DATA], [GEOGRAPHIC_DATA] Pins Style Layout Border C…" at bounding box center [446, 234] width 893 height 485
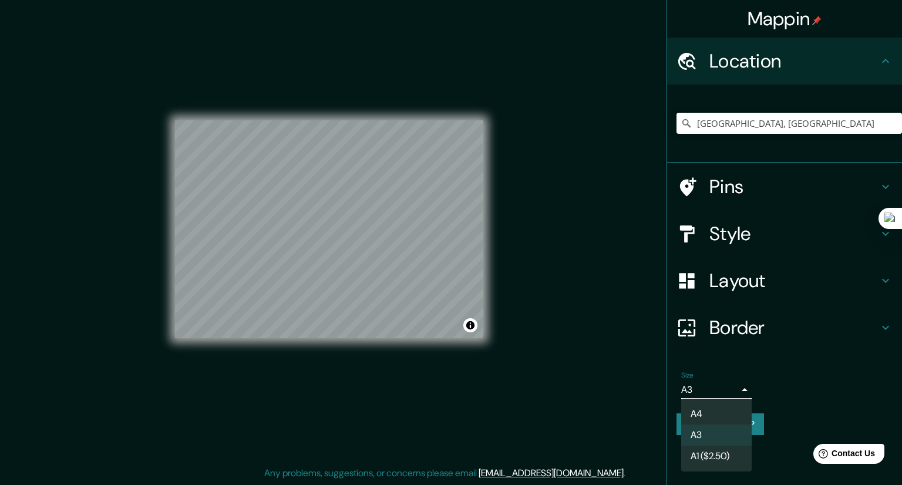
click at [711, 459] on li "A1 ($2.50)" at bounding box center [716, 456] width 70 height 21
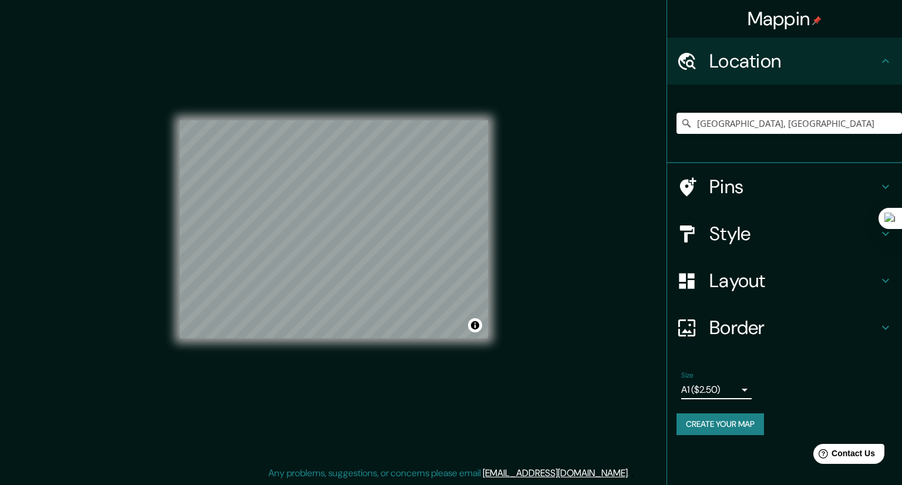
click at [726, 388] on body "Mappin Location [GEOGRAPHIC_DATA], [GEOGRAPHIC_DATA] Pins Style Layout Border C…" at bounding box center [451, 234] width 902 height 485
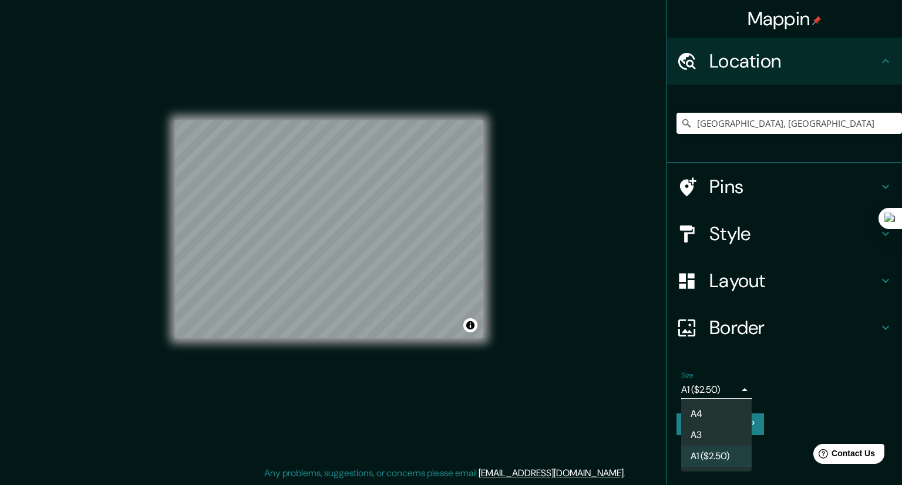
click at [716, 430] on li "A3" at bounding box center [716, 435] width 70 height 21
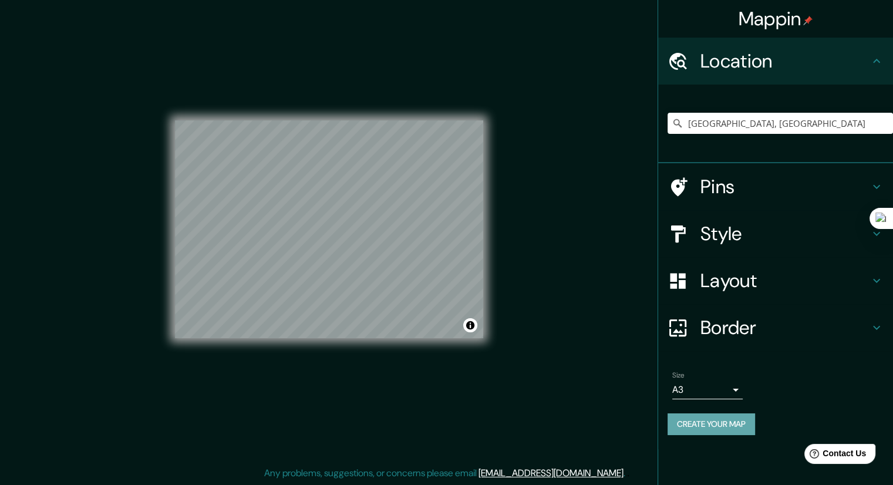
click at [728, 417] on button "Create your map" at bounding box center [712, 424] width 88 height 22
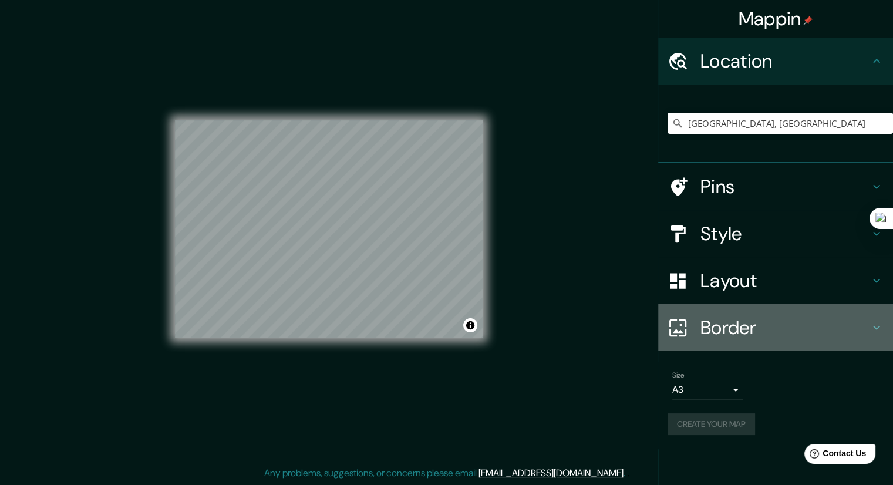
click at [709, 325] on h4 "Border" at bounding box center [785, 327] width 169 height 23
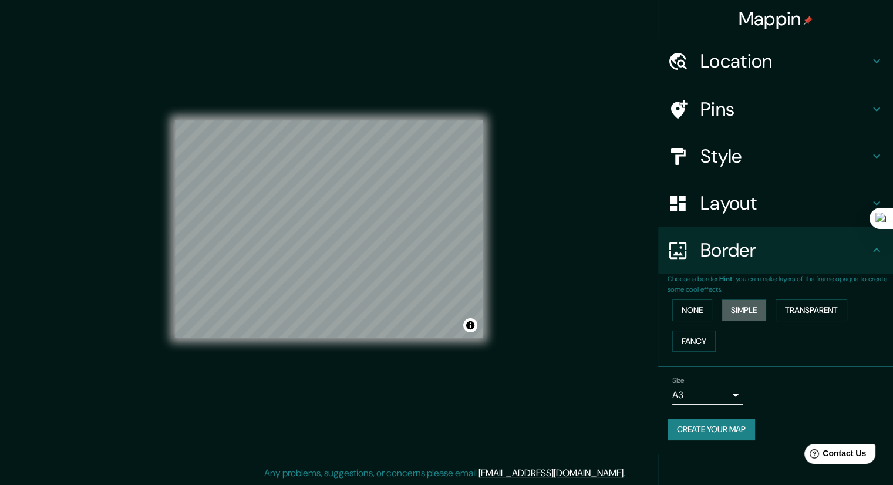
drag, startPoint x: 740, startPoint y: 307, endPoint x: 736, endPoint y: 332, distance: 26.2
click at [741, 307] on button "Simple" at bounding box center [744, 310] width 45 height 22
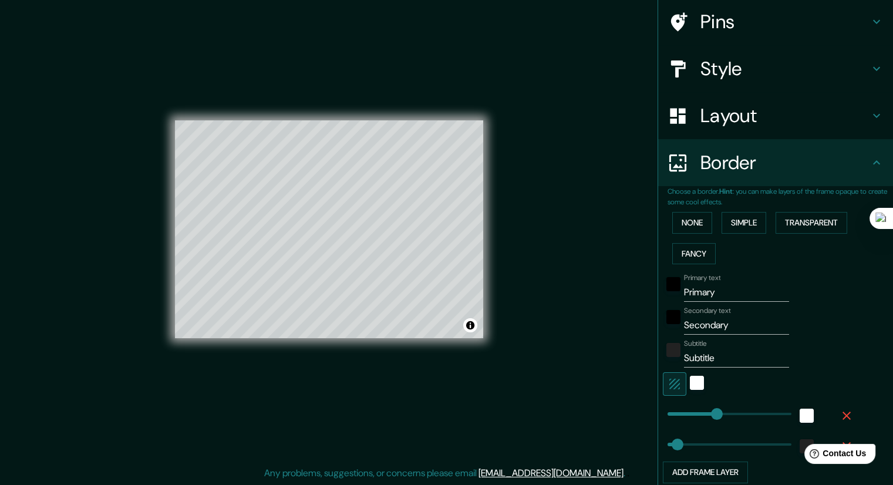
scroll to position [181, 0]
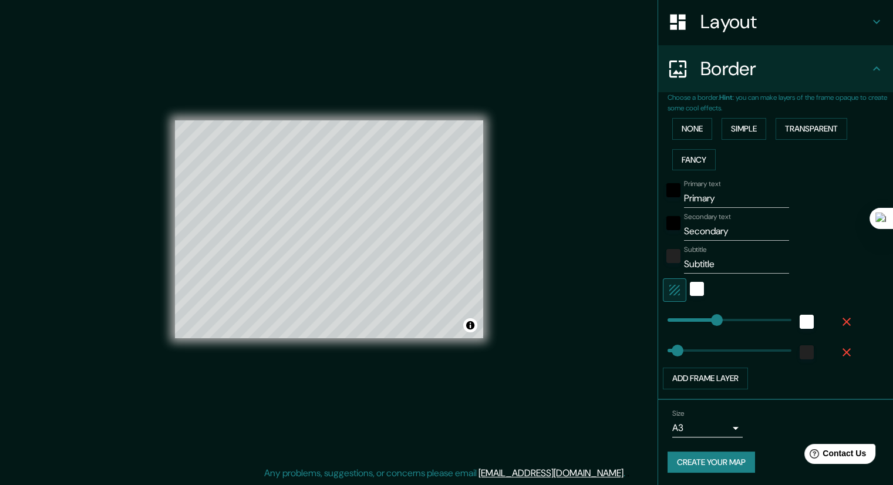
click at [715, 454] on button "Create your map" at bounding box center [712, 463] width 88 height 22
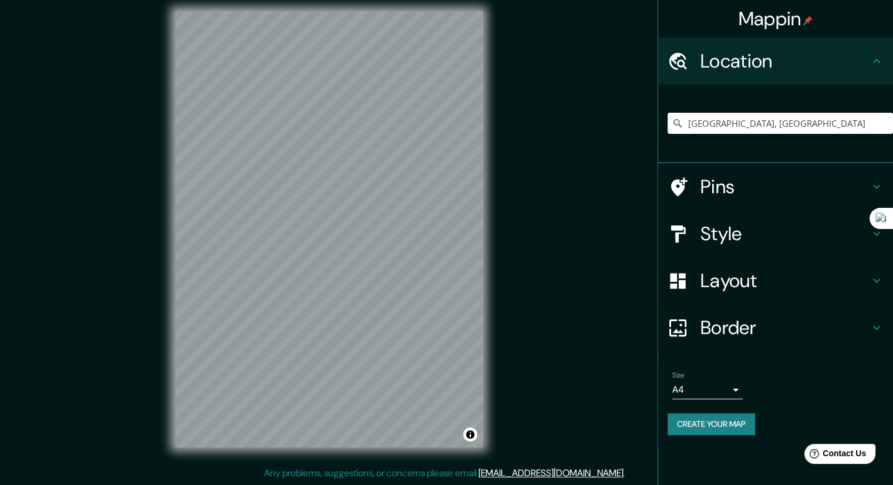
scroll to position [8, 0]
